Goal: Transaction & Acquisition: Purchase product/service

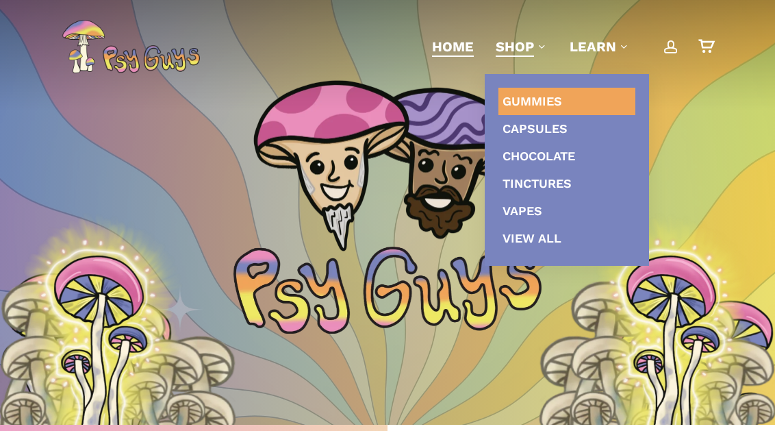
click at [531, 102] on span "Gummies" at bounding box center [532, 101] width 60 height 14
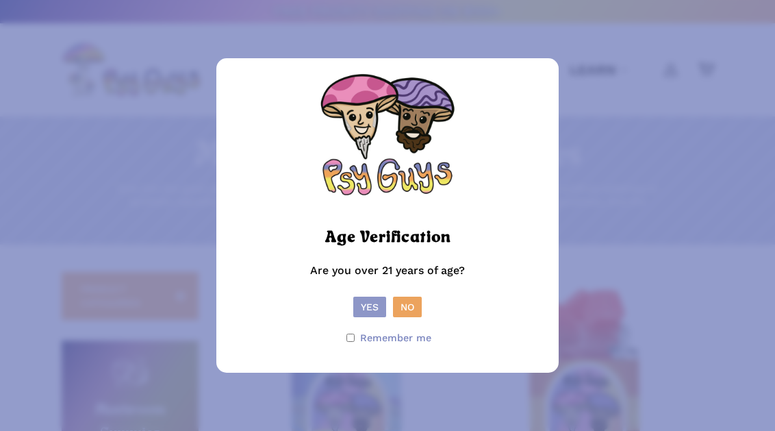
click at [365, 308] on button "Yes" at bounding box center [369, 306] width 33 height 21
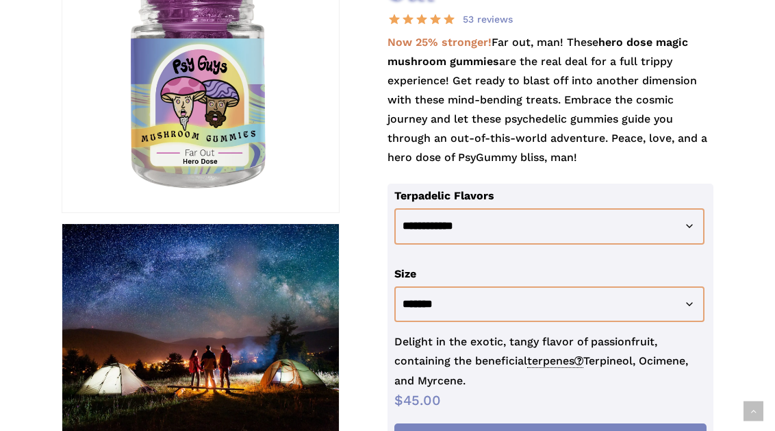
scroll to position [335, 0]
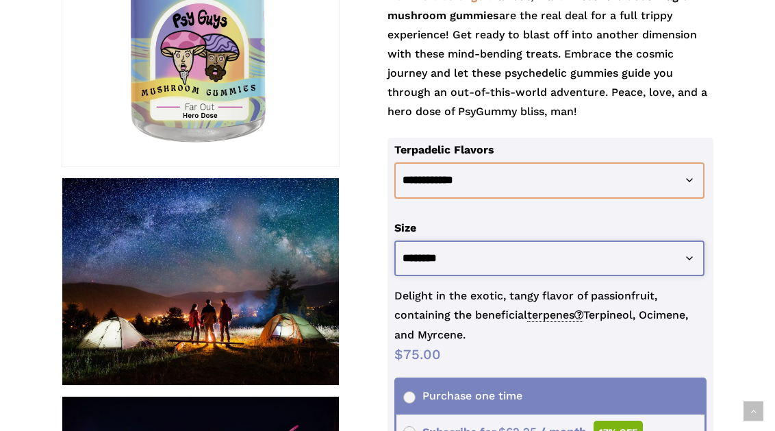
select select "********"
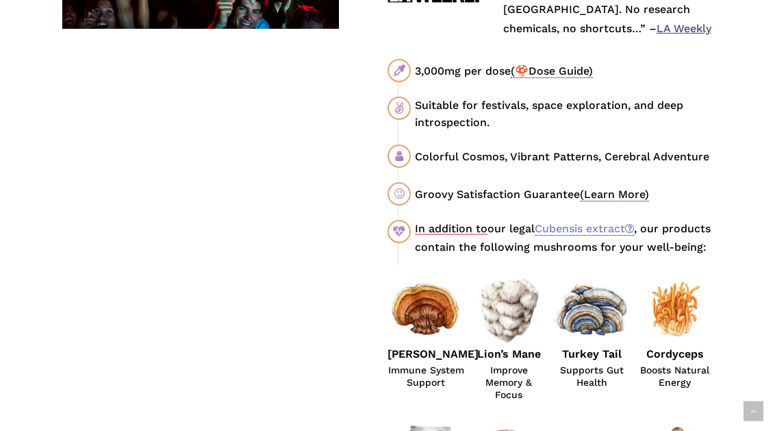
scroll to position [921, 0]
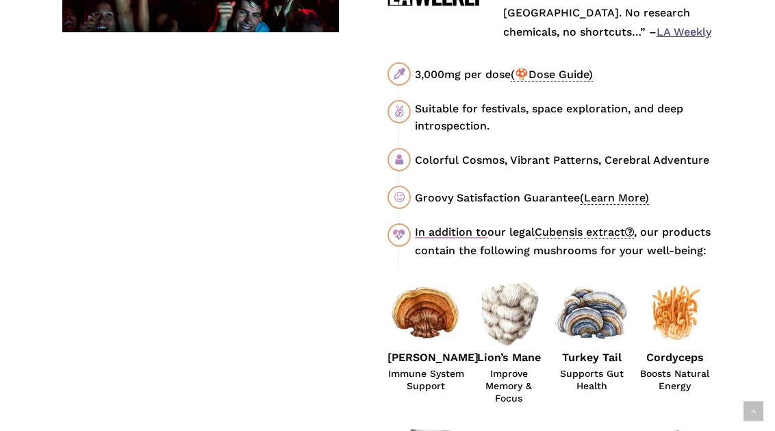
click at [634, 223] on icon at bounding box center [629, 231] width 9 height 17
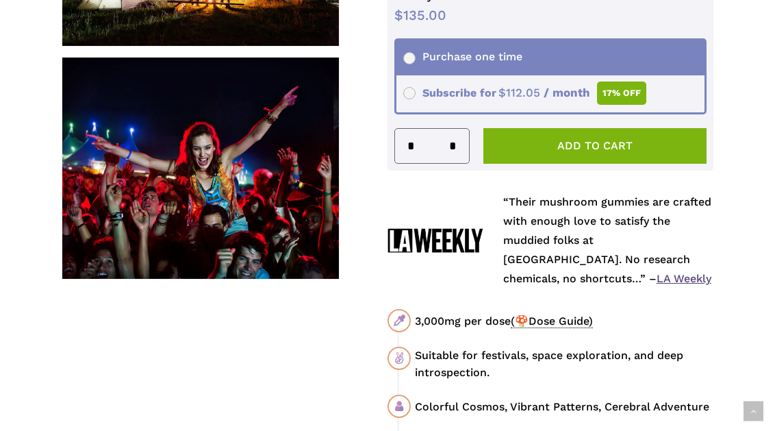
scroll to position [433, 0]
